Goal: Subscribe to service/newsletter

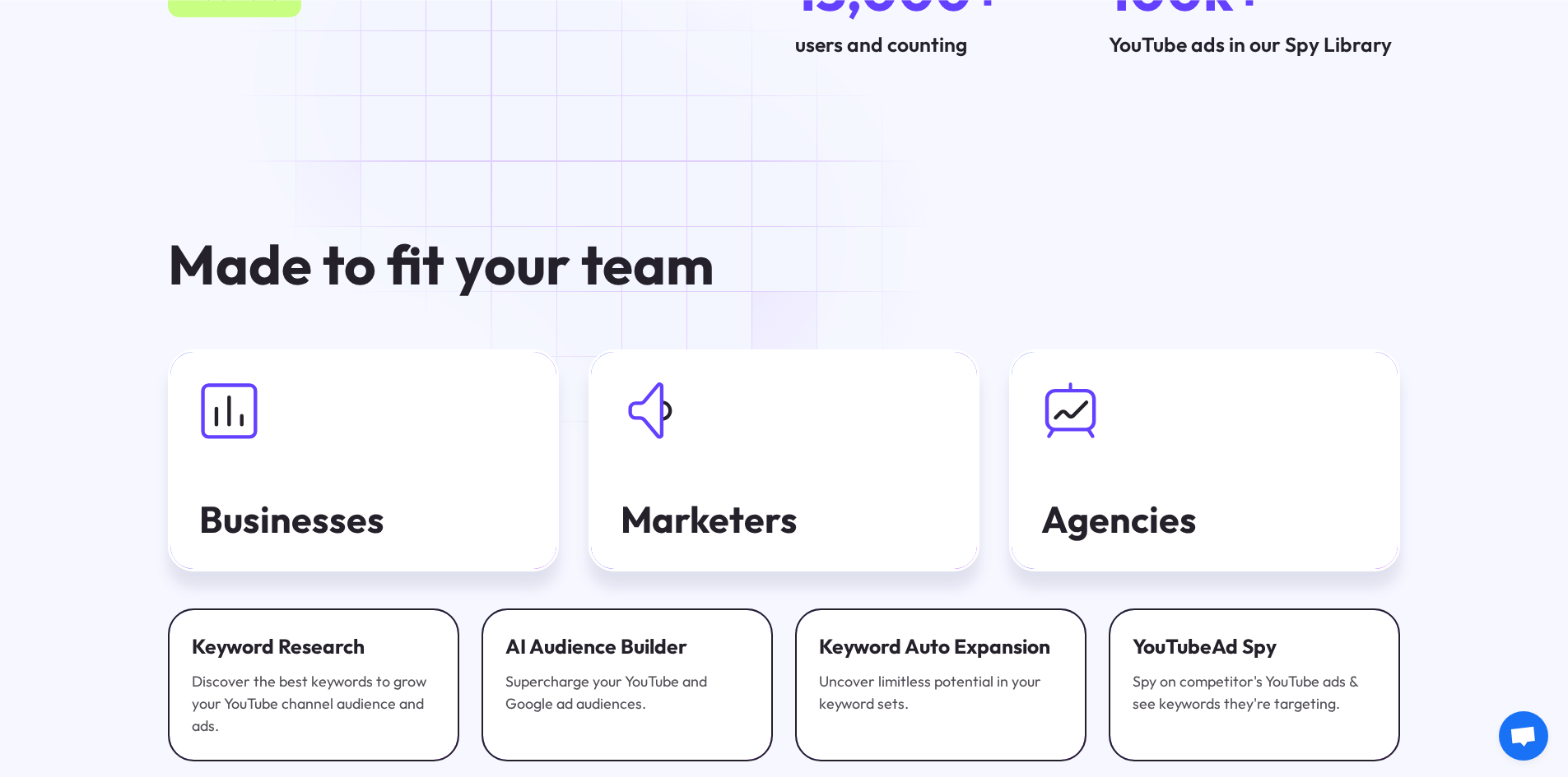
scroll to position [5757, 0]
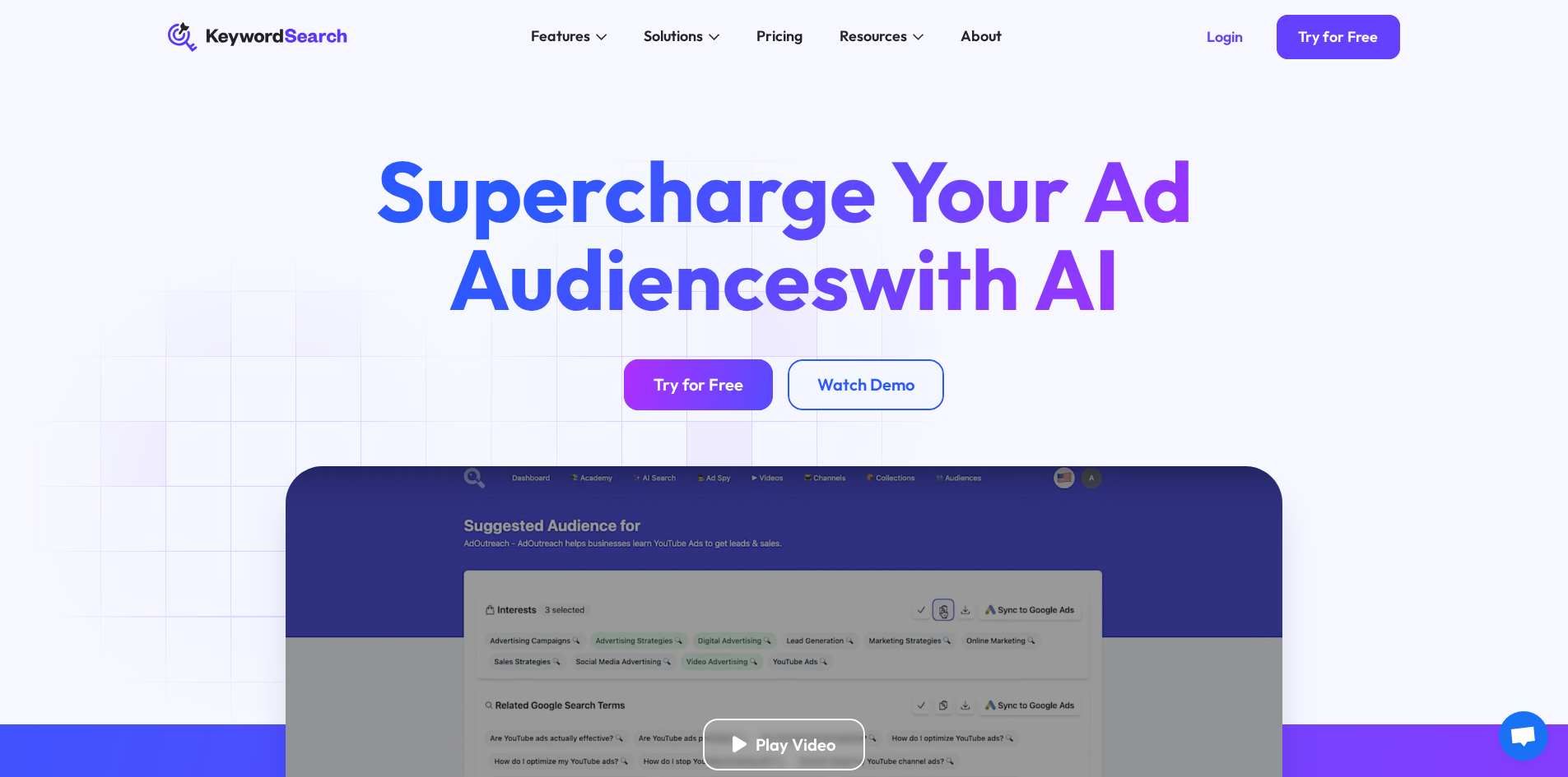
click at [707, 385] on div "Try for Free" at bounding box center [698, 384] width 90 height 20
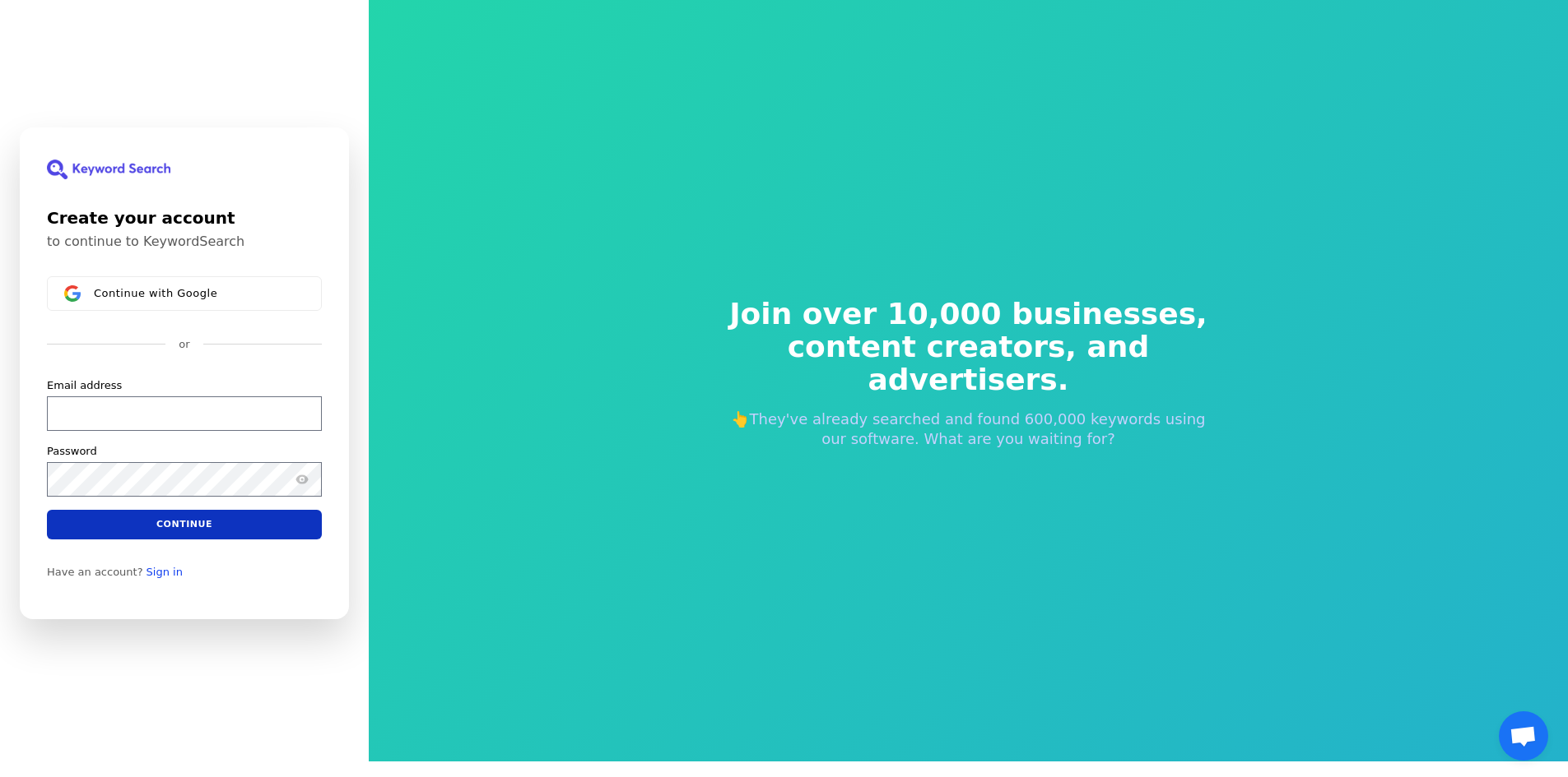
scroll to position [19, 0]
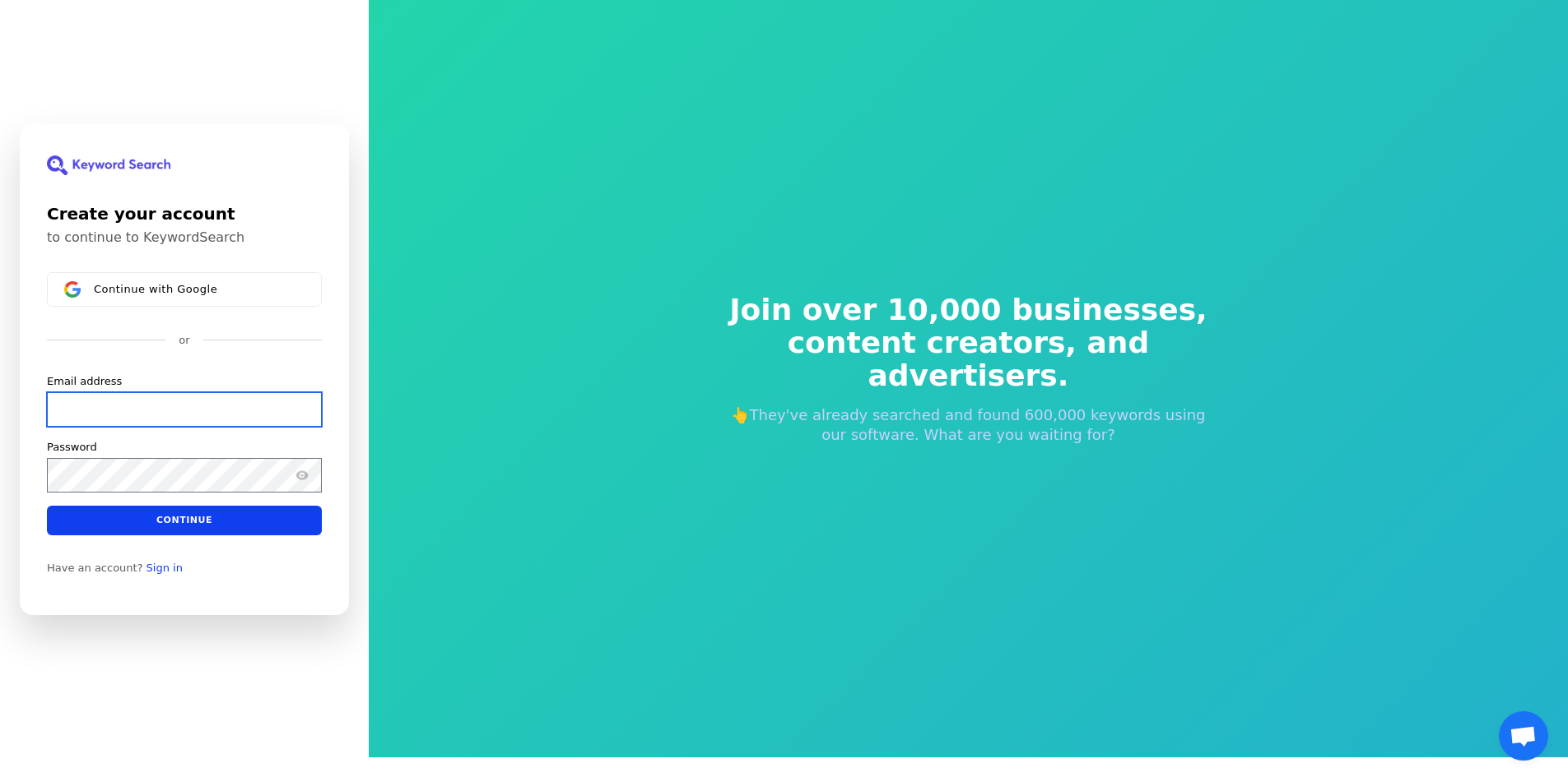
click at [176, 404] on input "Email address" at bounding box center [185, 408] width 275 height 34
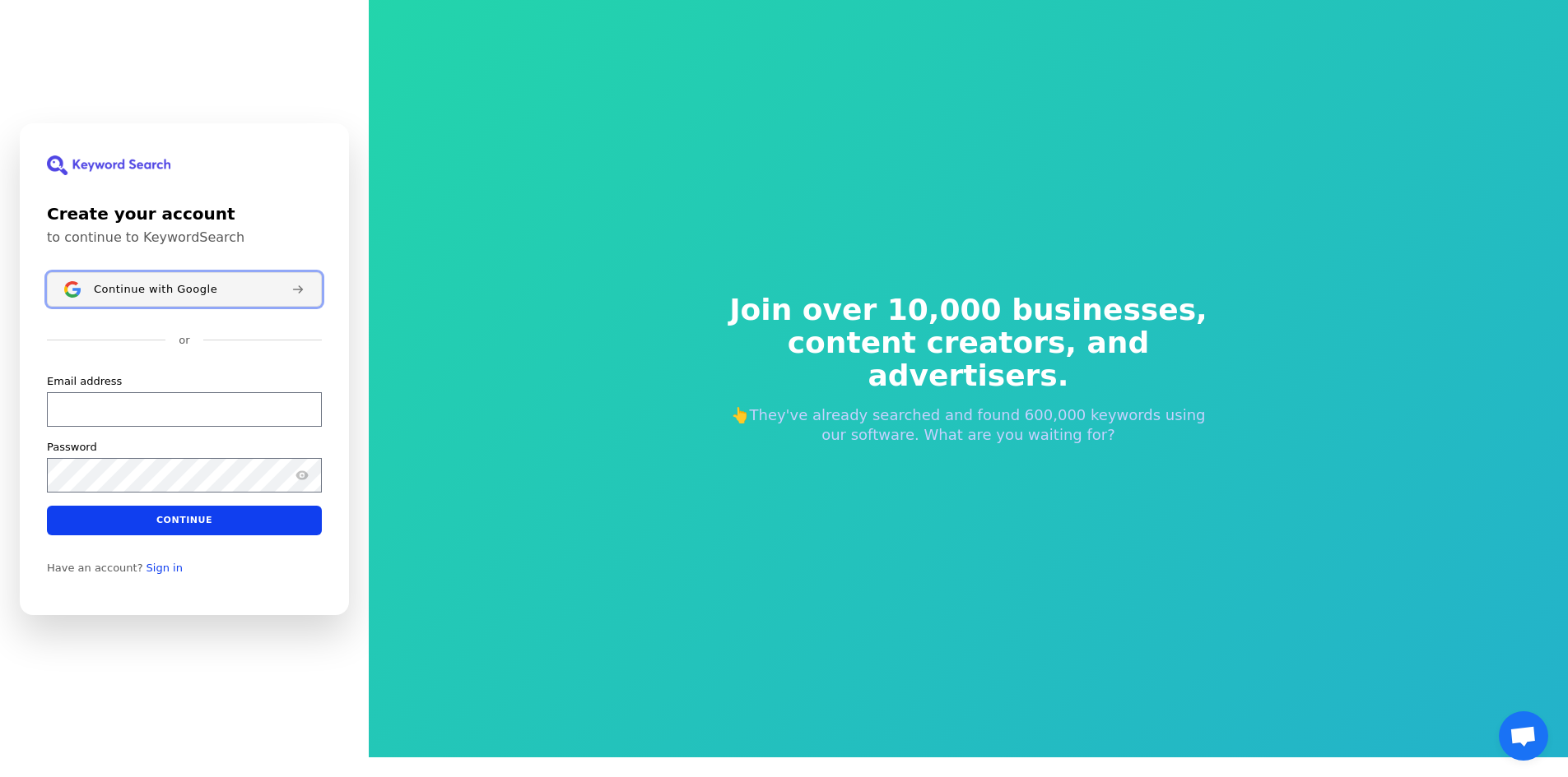
click at [194, 301] on button "Continue with Google" at bounding box center [185, 289] width 275 height 34
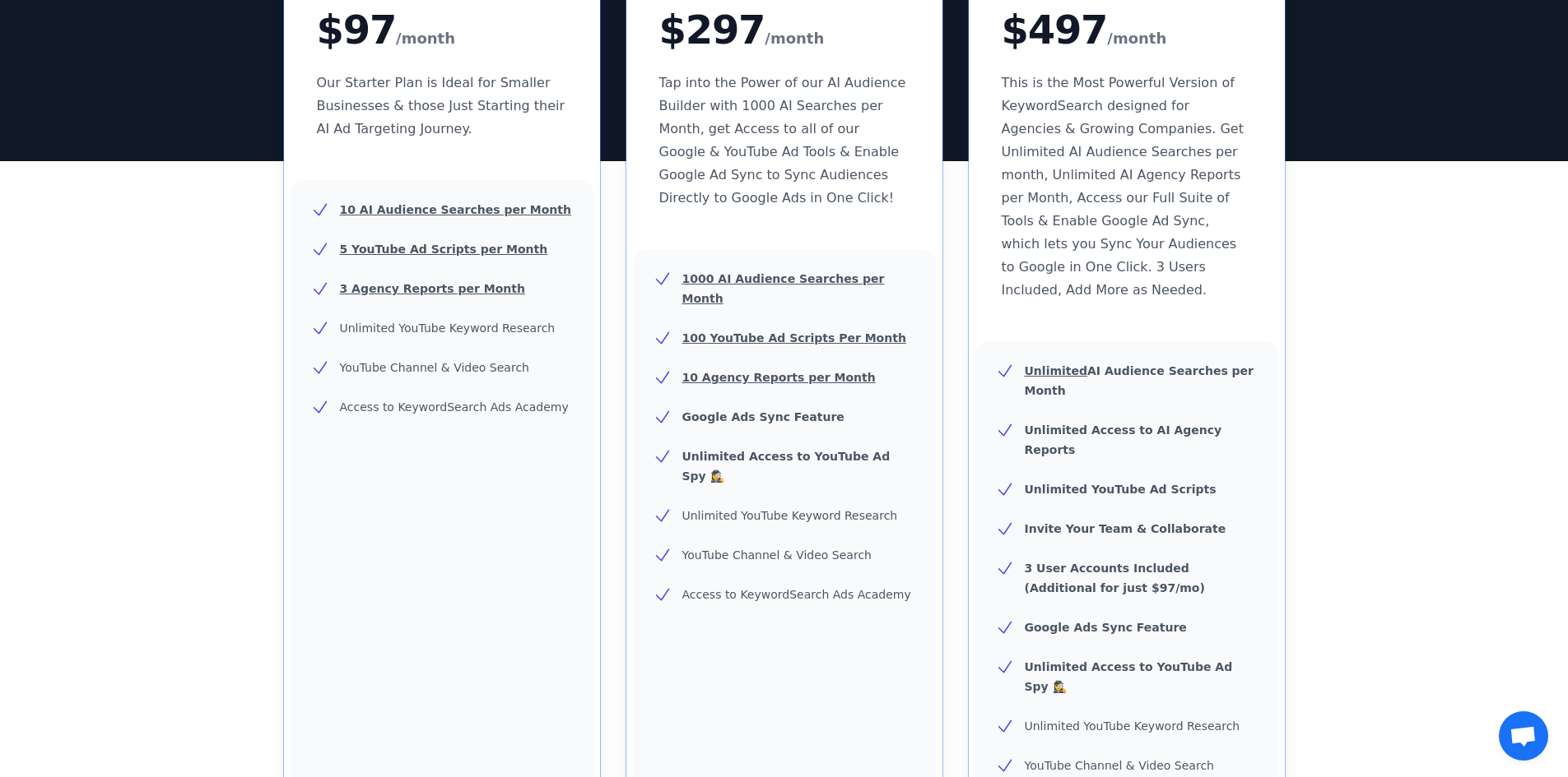
scroll to position [329, 0]
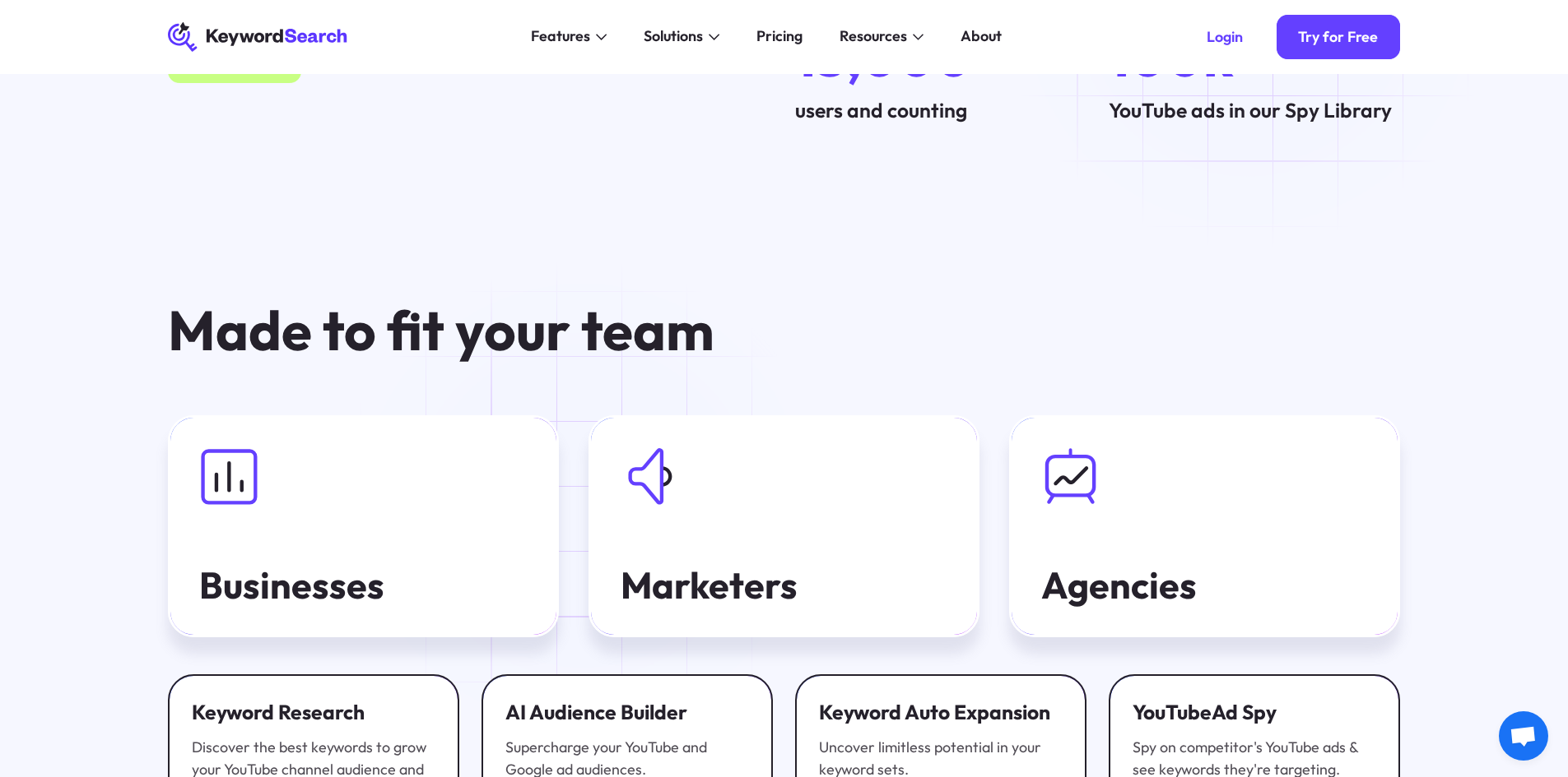
scroll to position [5510, 0]
